Goal: Browse casually: Explore the website without a specific task or goal

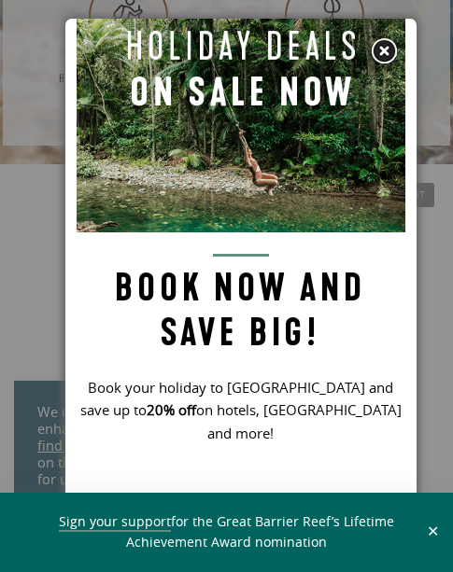
scroll to position [49, 0]
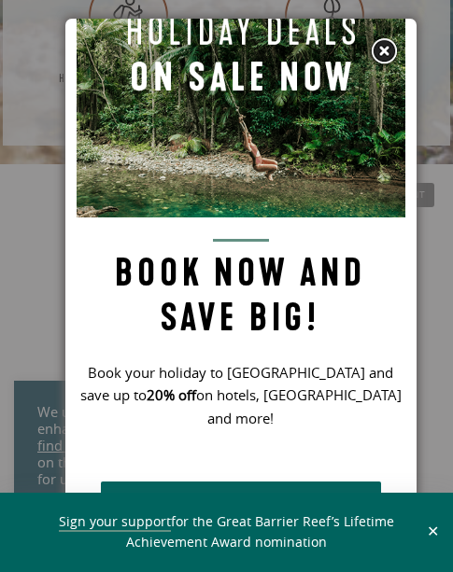
click at [431, 536] on button "✕" at bounding box center [432, 532] width 21 height 17
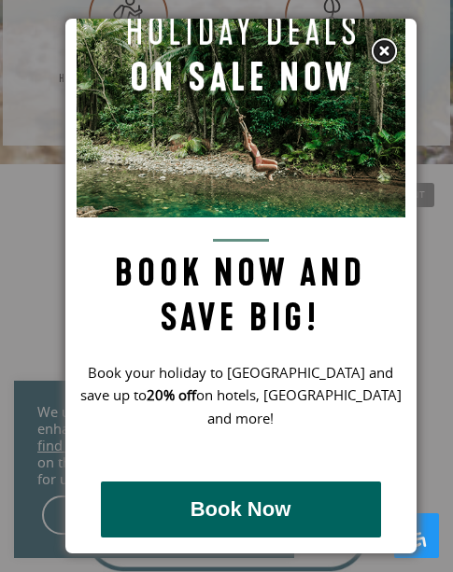
click at [383, 60] on img at bounding box center [384, 51] width 28 height 28
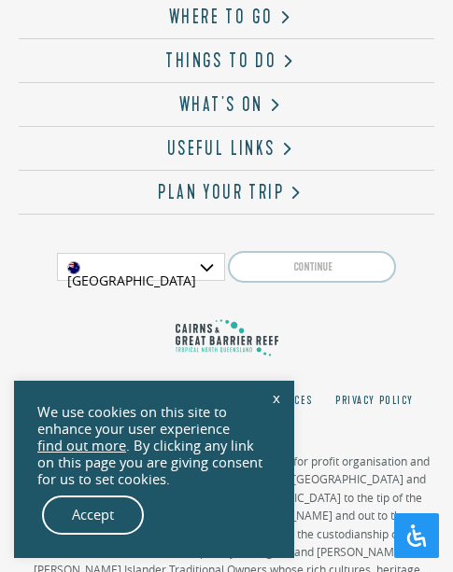
scroll to position [5667, 0]
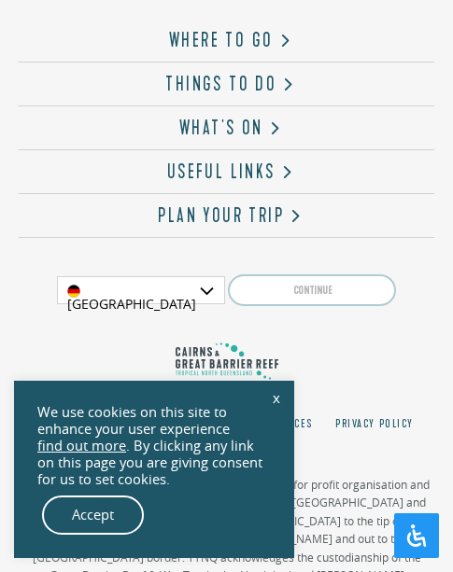
scroll to position [5667, 0]
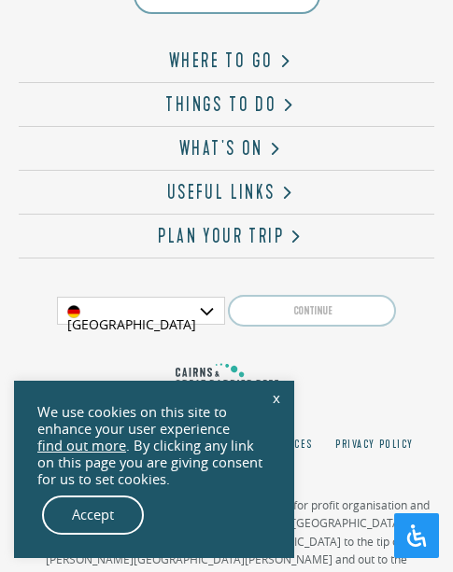
scroll to position [5667, 0]
